Goal: Find contact information: Find contact information

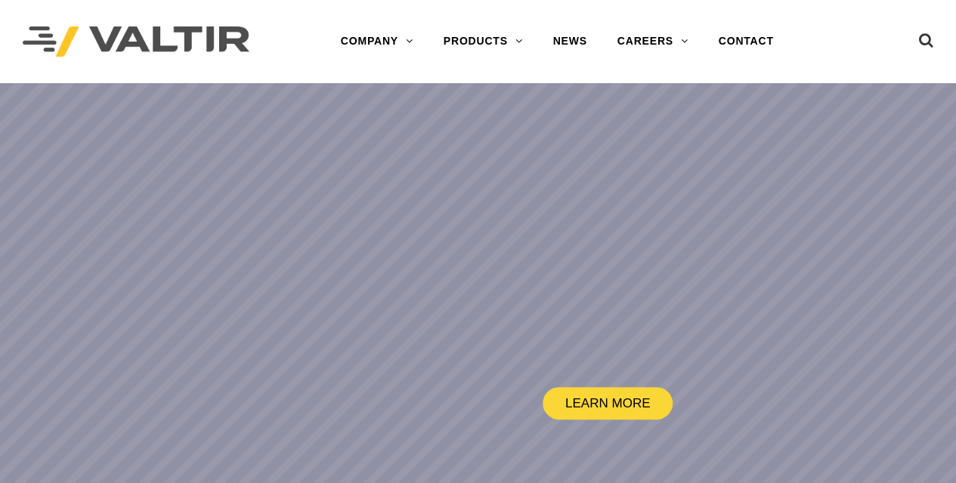
click at [741, 54] on link "CONTACT" at bounding box center [746, 41] width 85 height 30
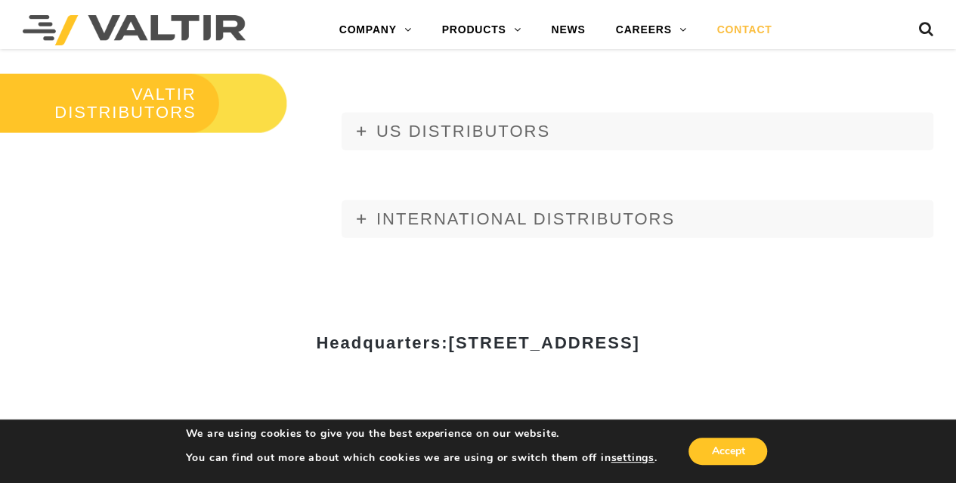
scroll to position [1712, 0]
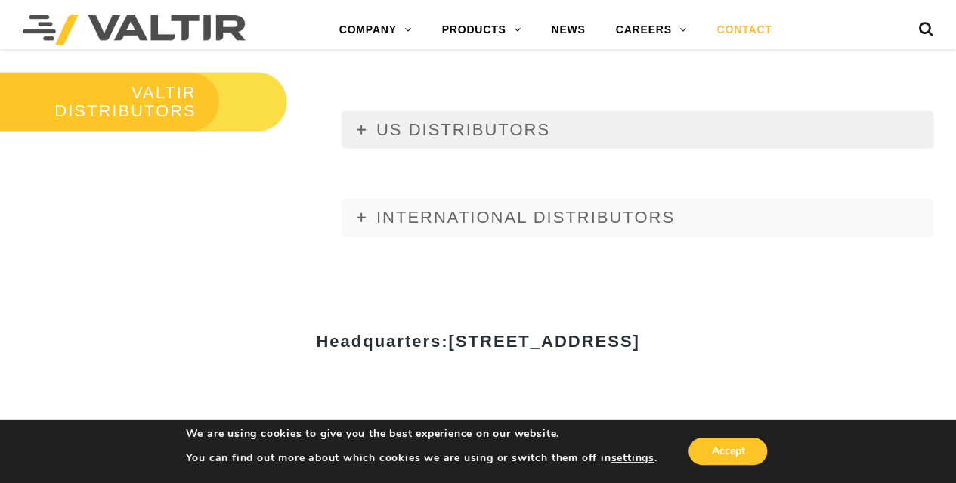
click at [489, 113] on link "US DISTRIBUTORS" at bounding box center [638, 130] width 592 height 38
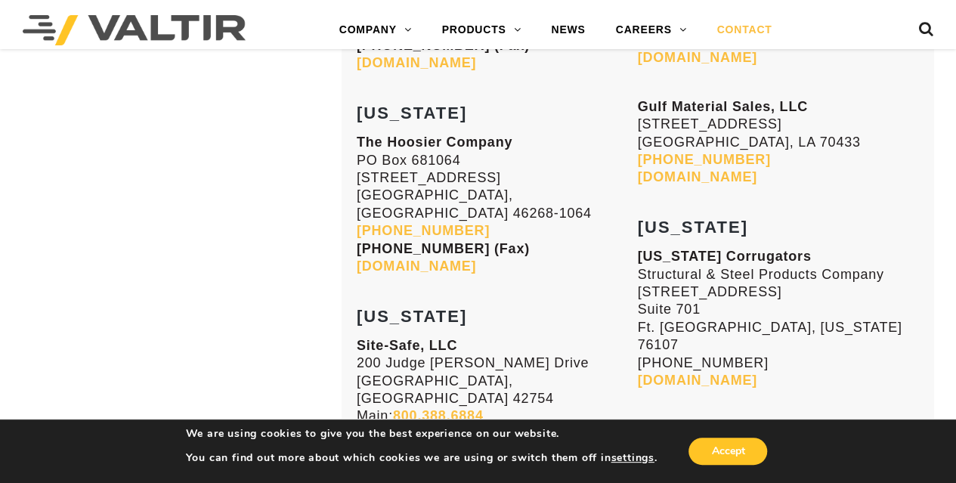
scroll to position [4918, 0]
